Goal: Task Accomplishment & Management: Use online tool/utility

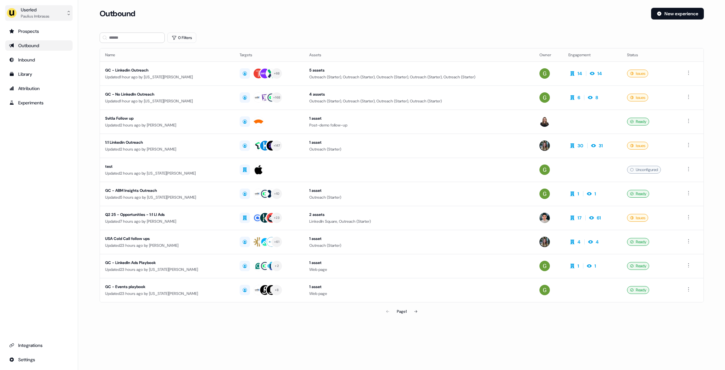
click at [54, 11] on button "Userled [PERSON_NAME]" at bounding box center [38, 13] width 67 height 16
click at [53, 26] on div "Impersonate (Admin)" at bounding box center [39, 31] width 62 height 12
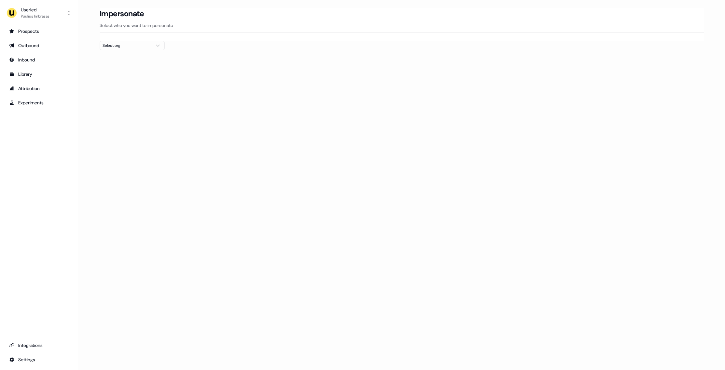
click at [118, 47] on div "Select org" at bounding box center [127, 45] width 49 height 7
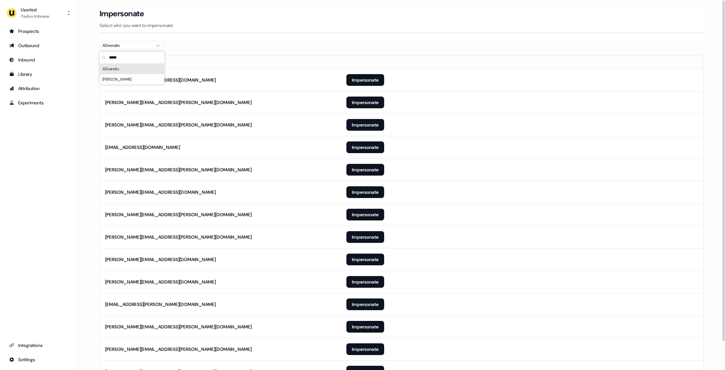
type input "*****"
click at [280, 40] on div "Impersonate Select who you want to impersonate" at bounding box center [402, 24] width 604 height 33
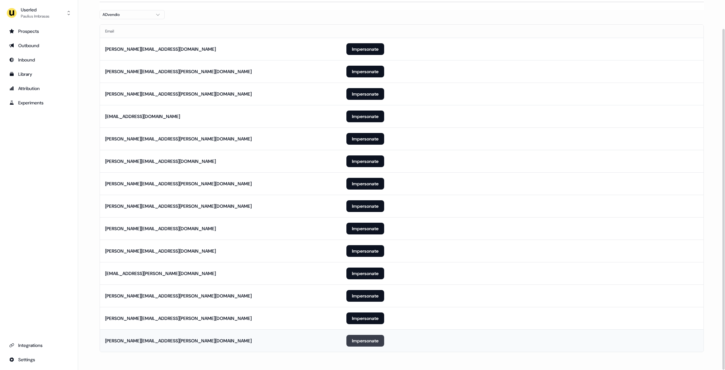
click at [357, 339] on button "Impersonate" at bounding box center [365, 341] width 38 height 12
